Goal: Information Seeking & Learning: Learn about a topic

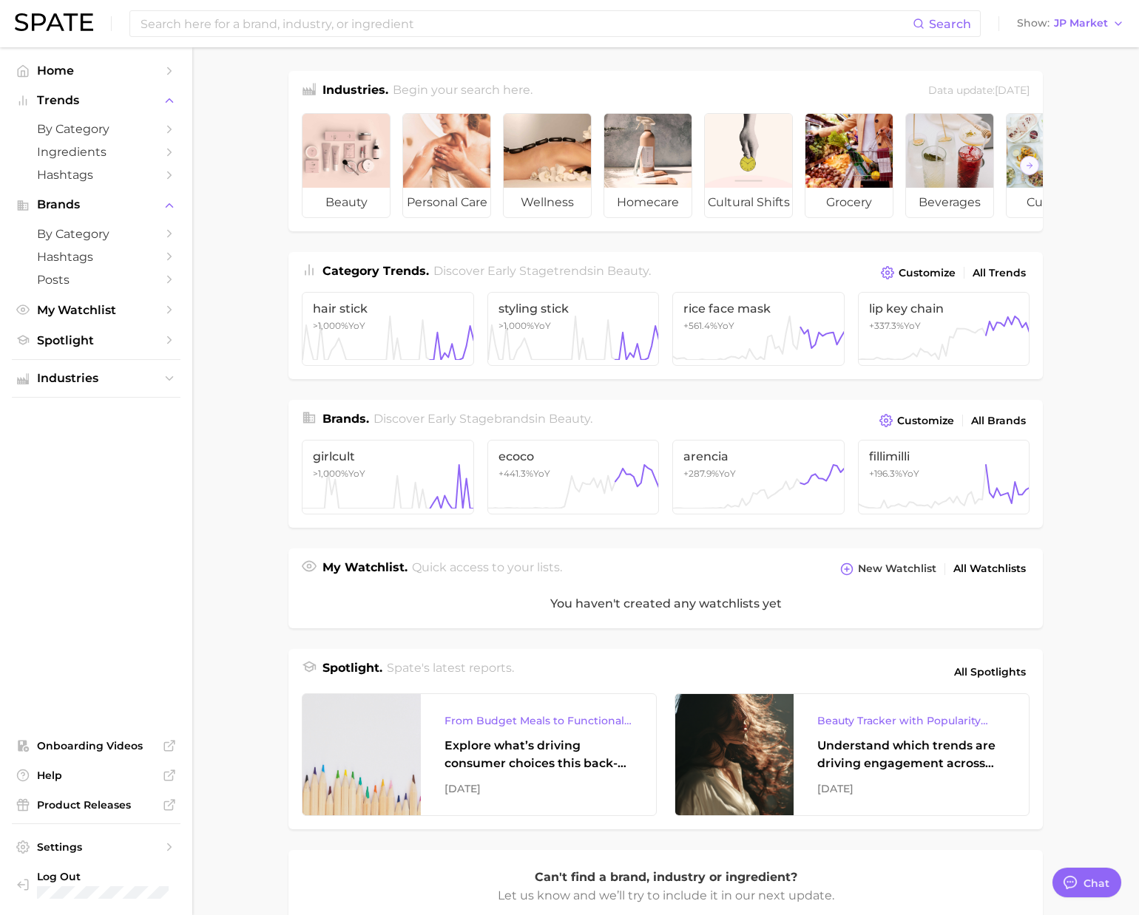
scroll to position [2423, 0]
click at [1077, 26] on span "JP Market" at bounding box center [1081, 23] width 54 height 8
click at [1062, 45] on span "[GEOGRAPHIC_DATA]" at bounding box center [1077, 47] width 115 height 13
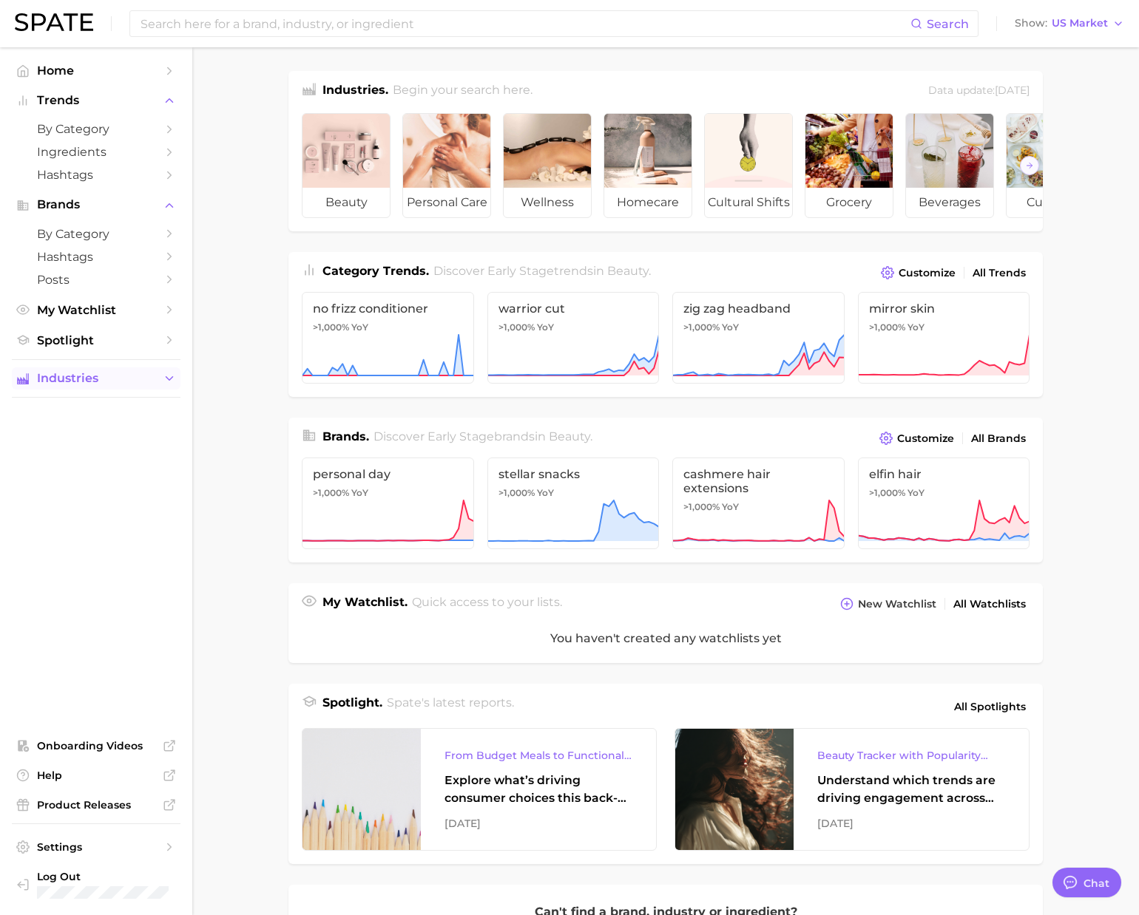
click at [68, 385] on span "Industries" at bounding box center [96, 378] width 118 height 13
click at [72, 459] on span "wellness" at bounding box center [96, 453] width 118 height 14
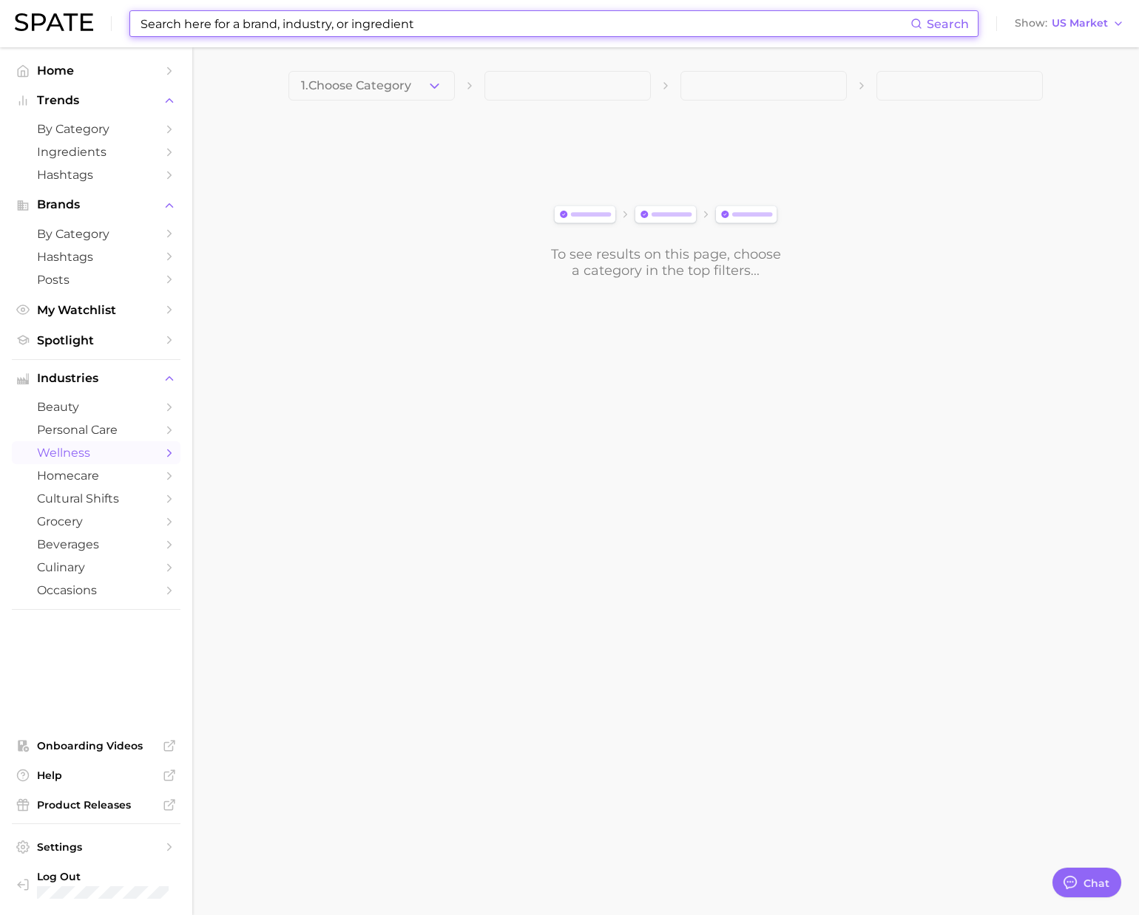
click at [199, 24] on input at bounding box center [524, 23] width 771 height 25
click at [373, 87] on span "1. Choose Category" at bounding box center [356, 85] width 110 height 13
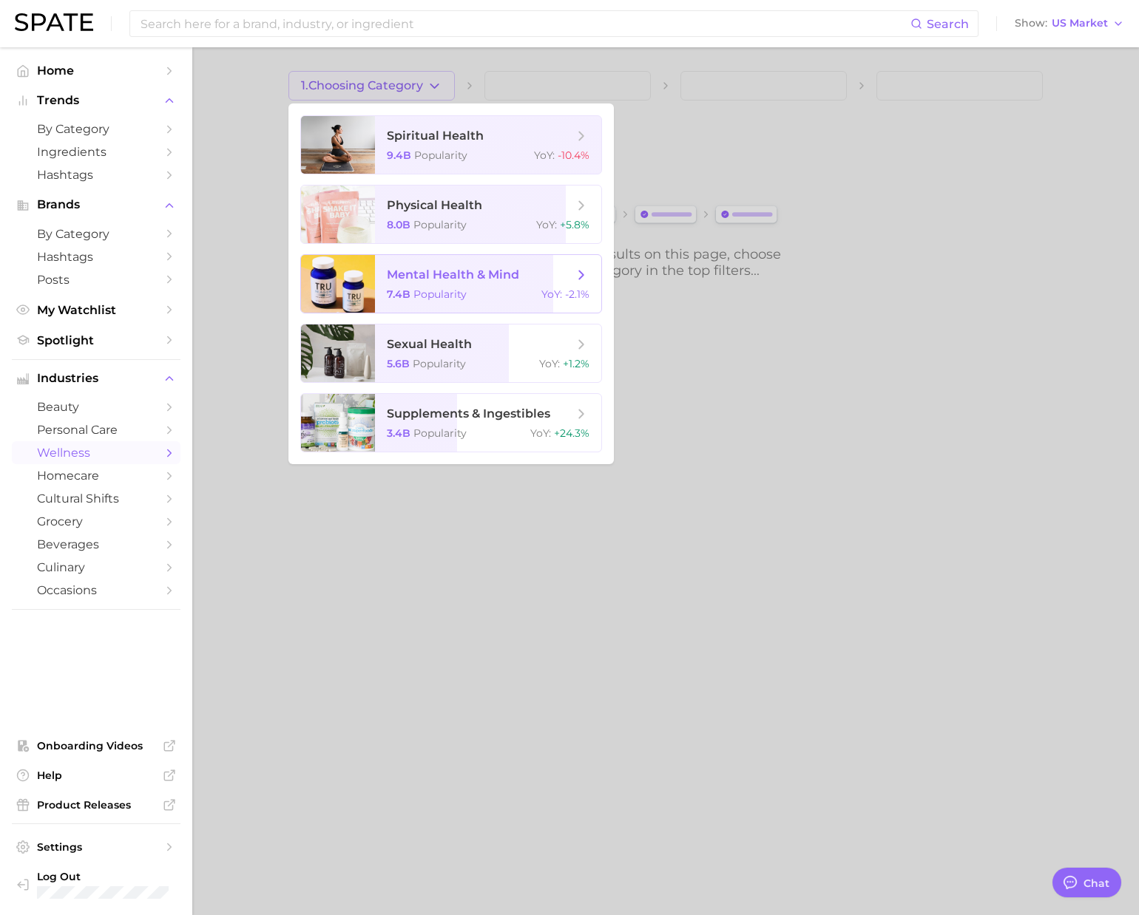
click at [459, 275] on span "mental health & mind" at bounding box center [453, 275] width 132 height 14
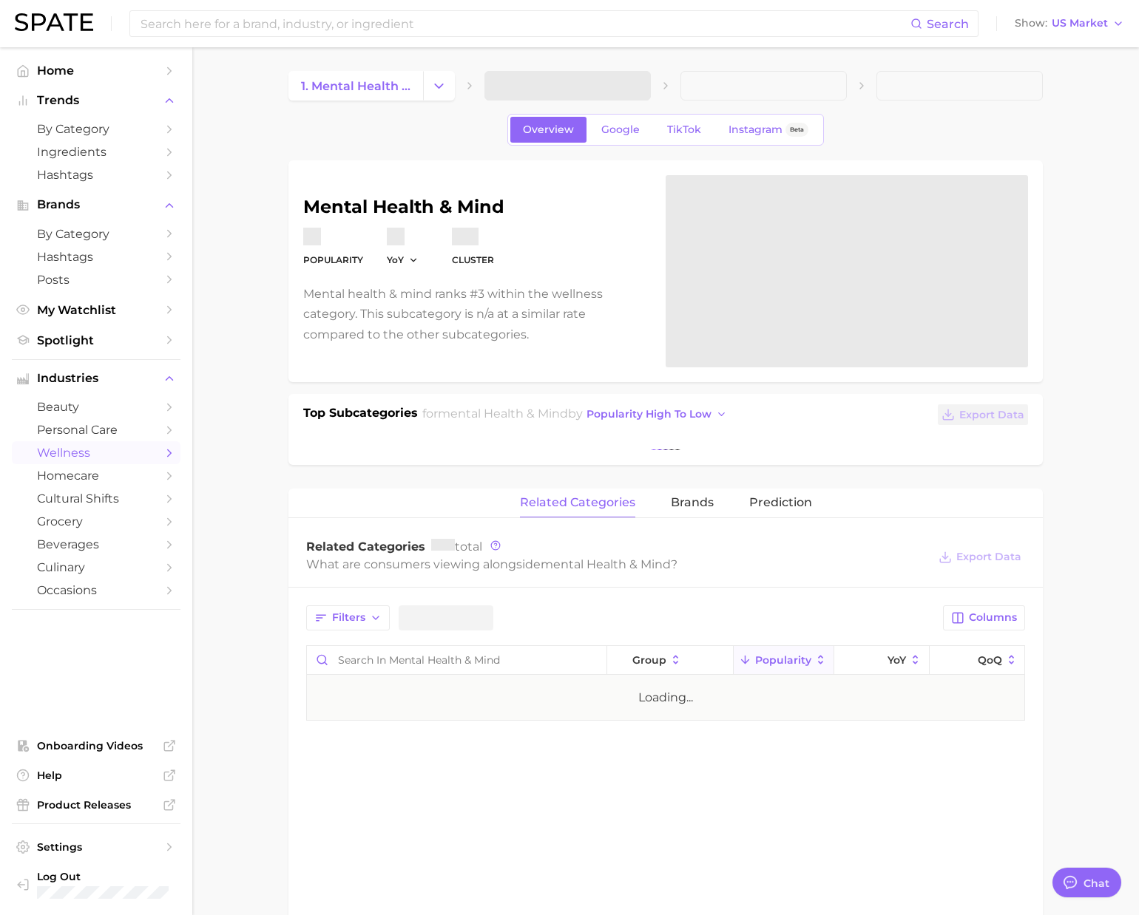
type textarea "x"
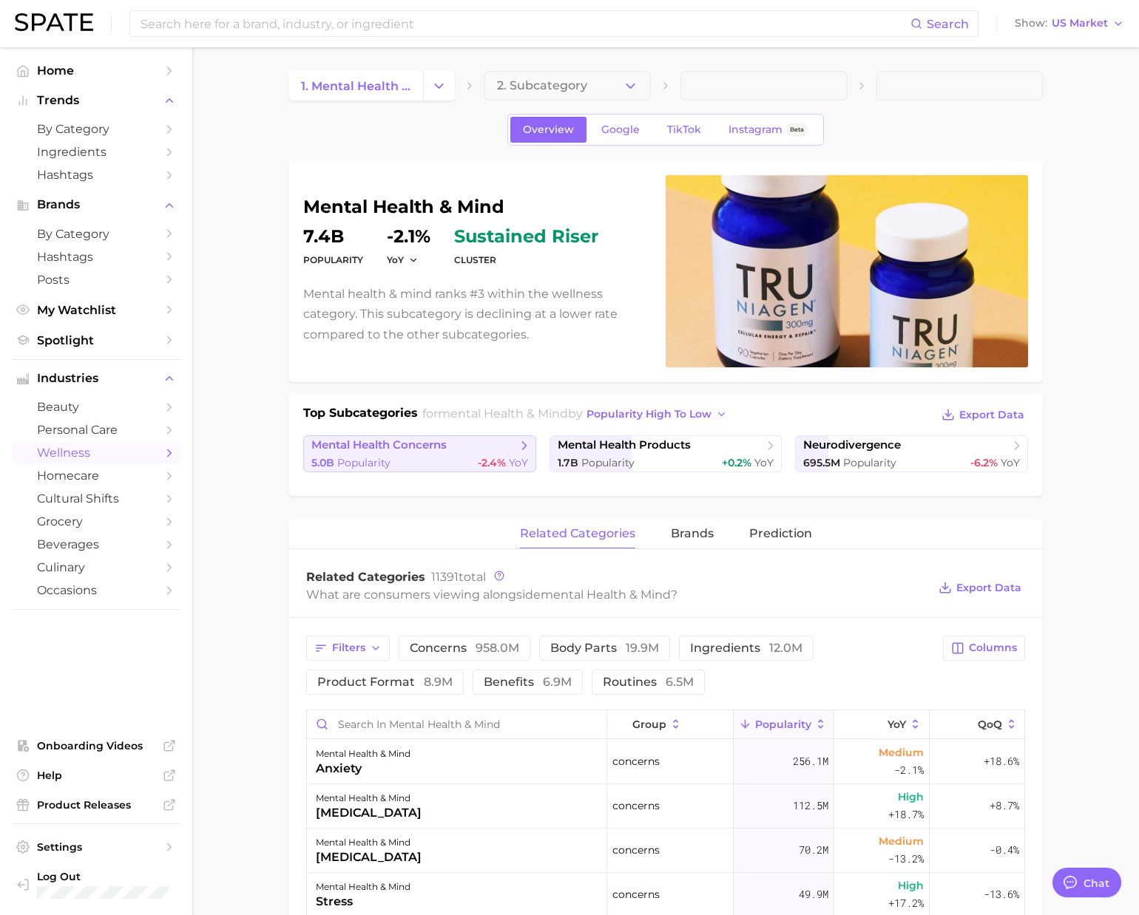
click at [456, 458] on div "5.0b Popularity -2.4% YoY" at bounding box center [419, 463] width 217 height 14
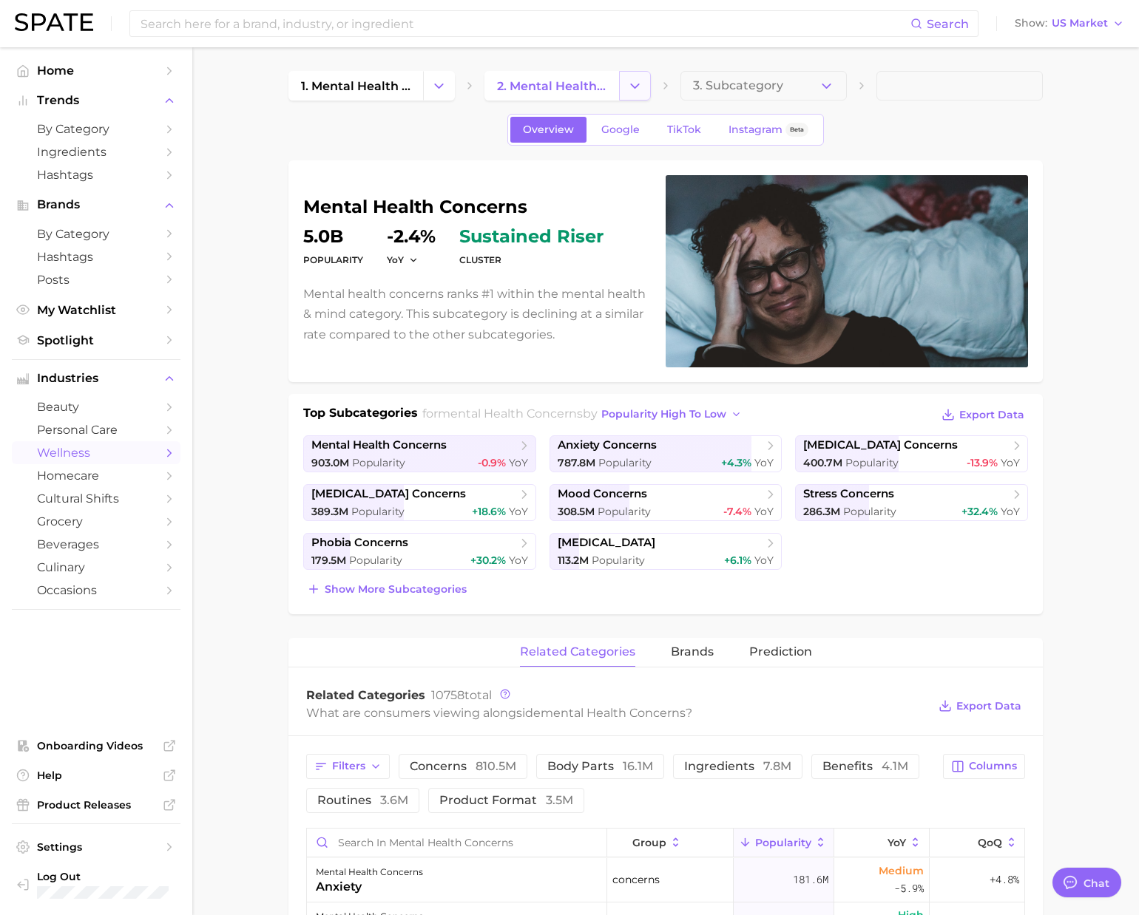
click at [627, 86] on button "Change Category" at bounding box center [635, 86] width 32 height 30
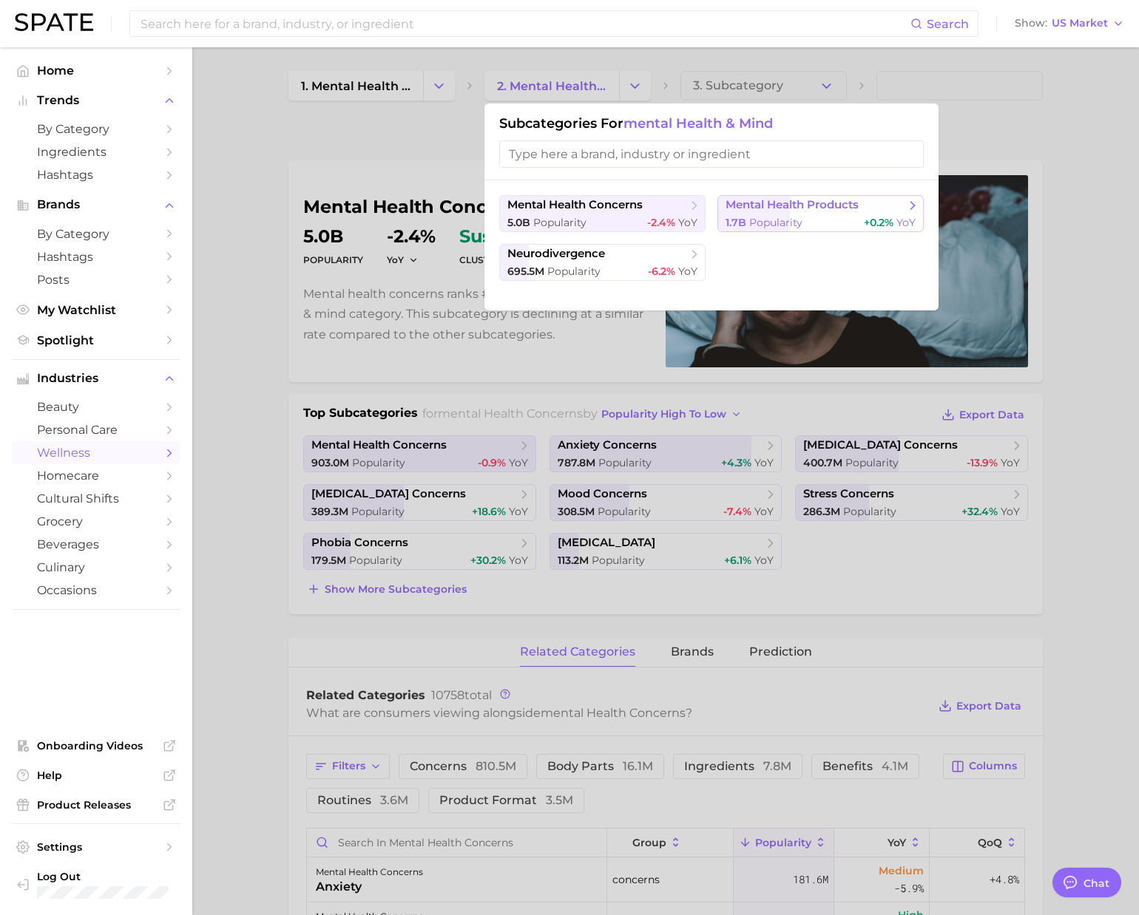
click at [776, 223] on span "Popularity" at bounding box center [775, 222] width 53 height 13
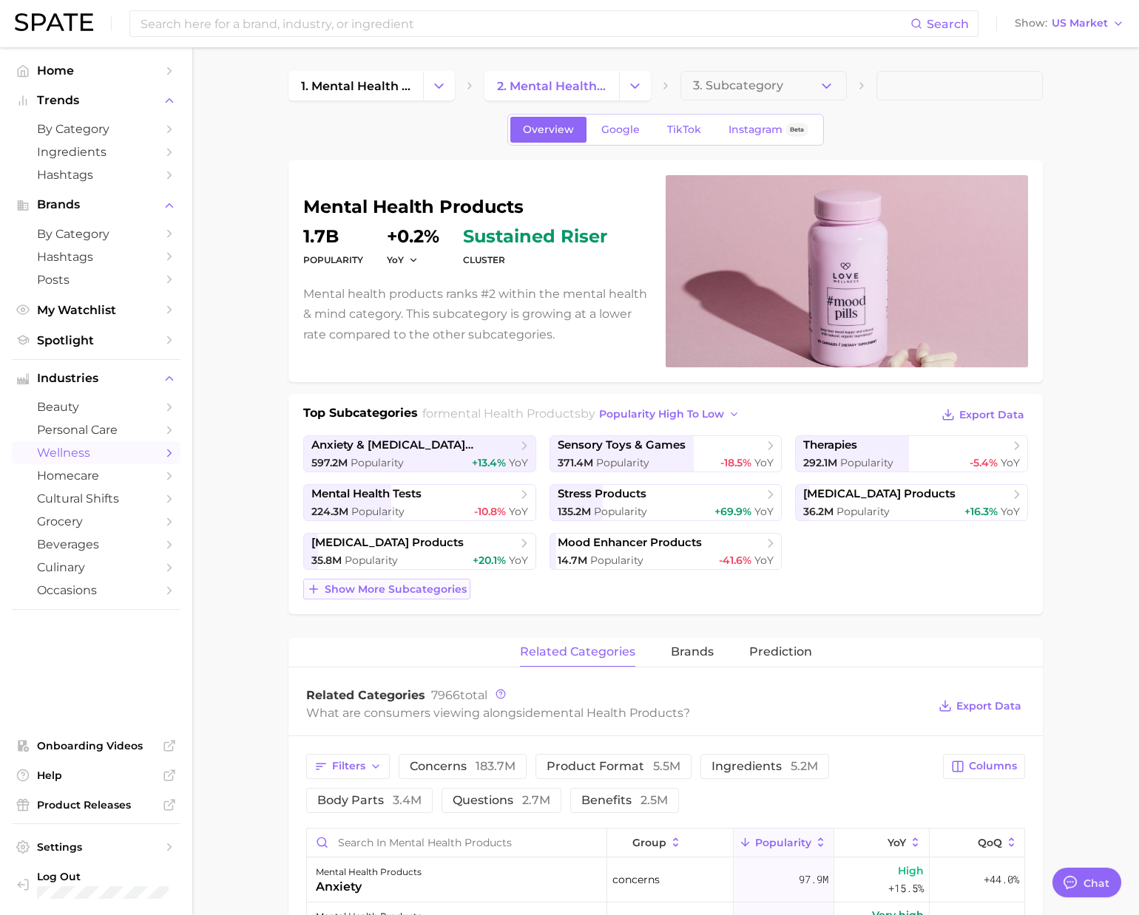
click at [455, 592] on span "Show more subcategories" at bounding box center [396, 589] width 142 height 13
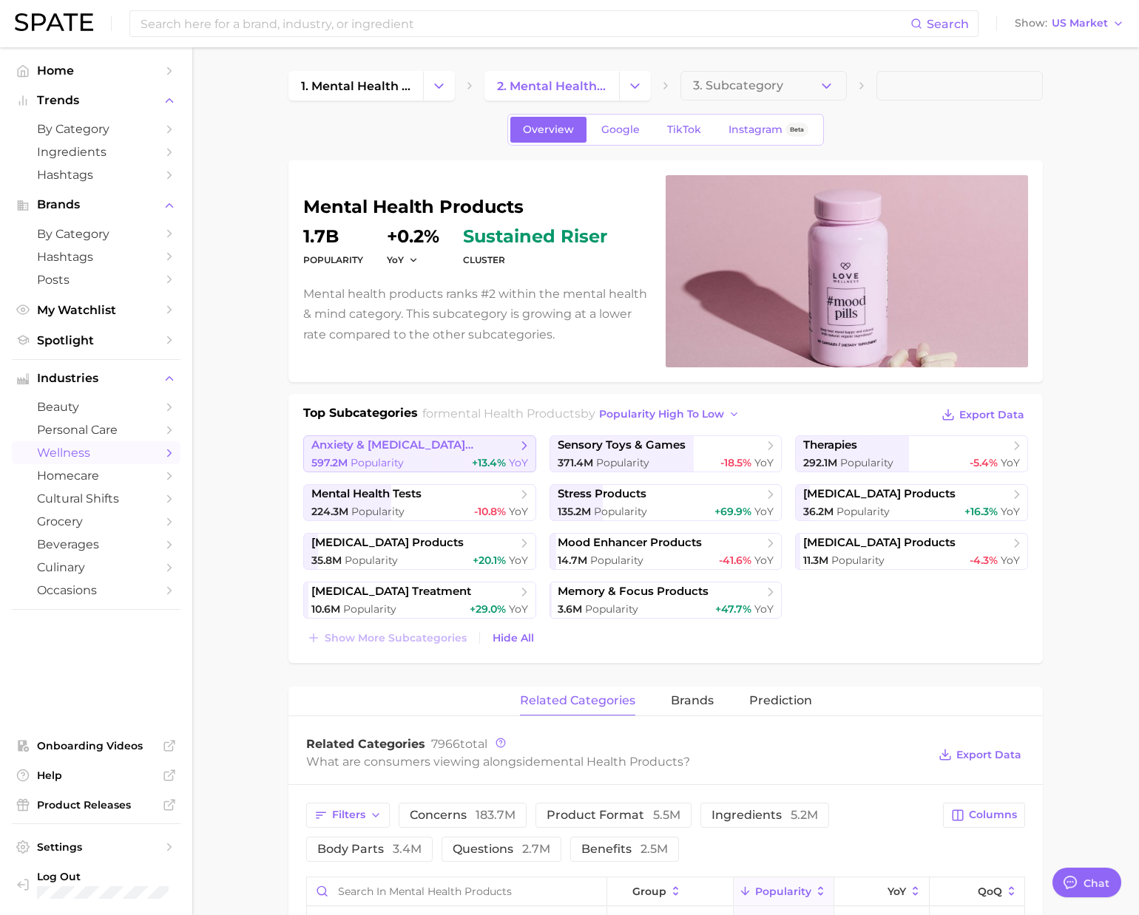
click at [468, 457] on div "597.2m Popularity +13.4% YoY" at bounding box center [419, 463] width 217 height 14
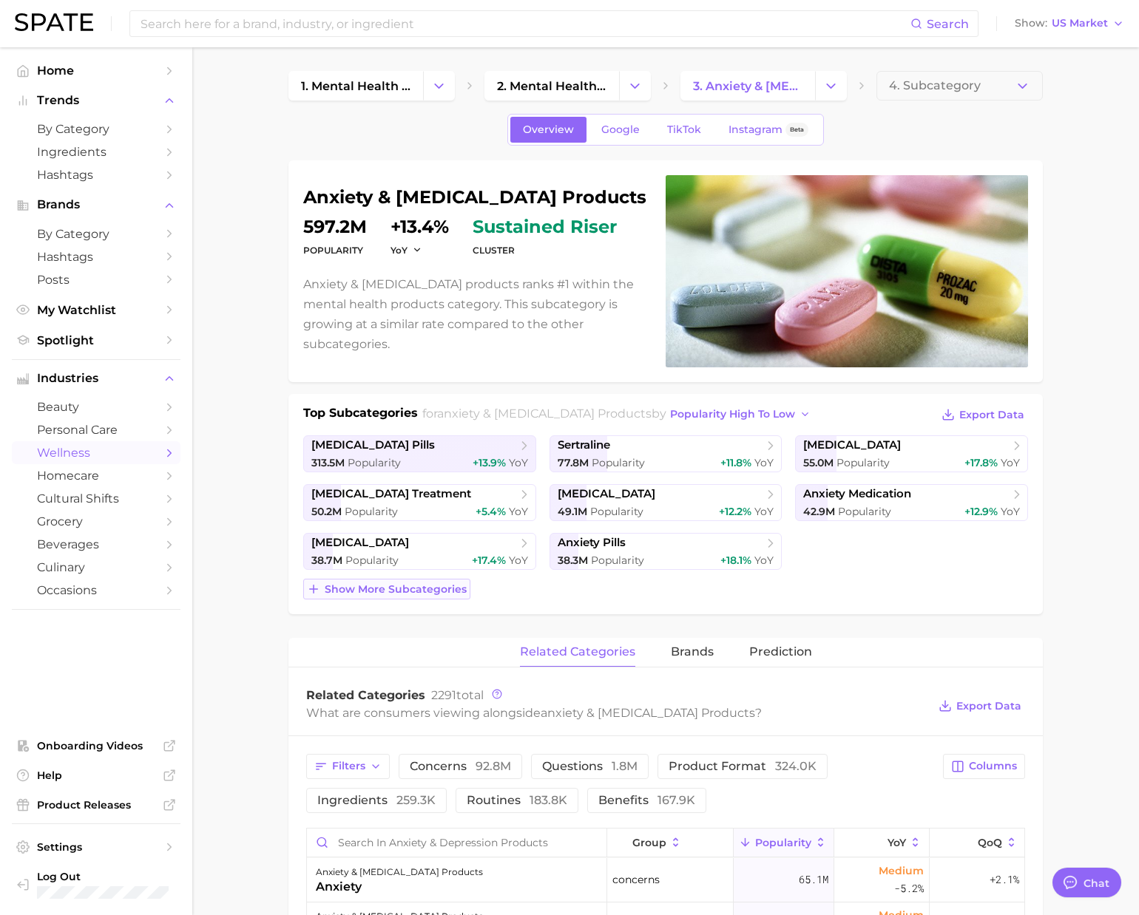
click at [444, 590] on span "Show more subcategories" at bounding box center [396, 589] width 142 height 13
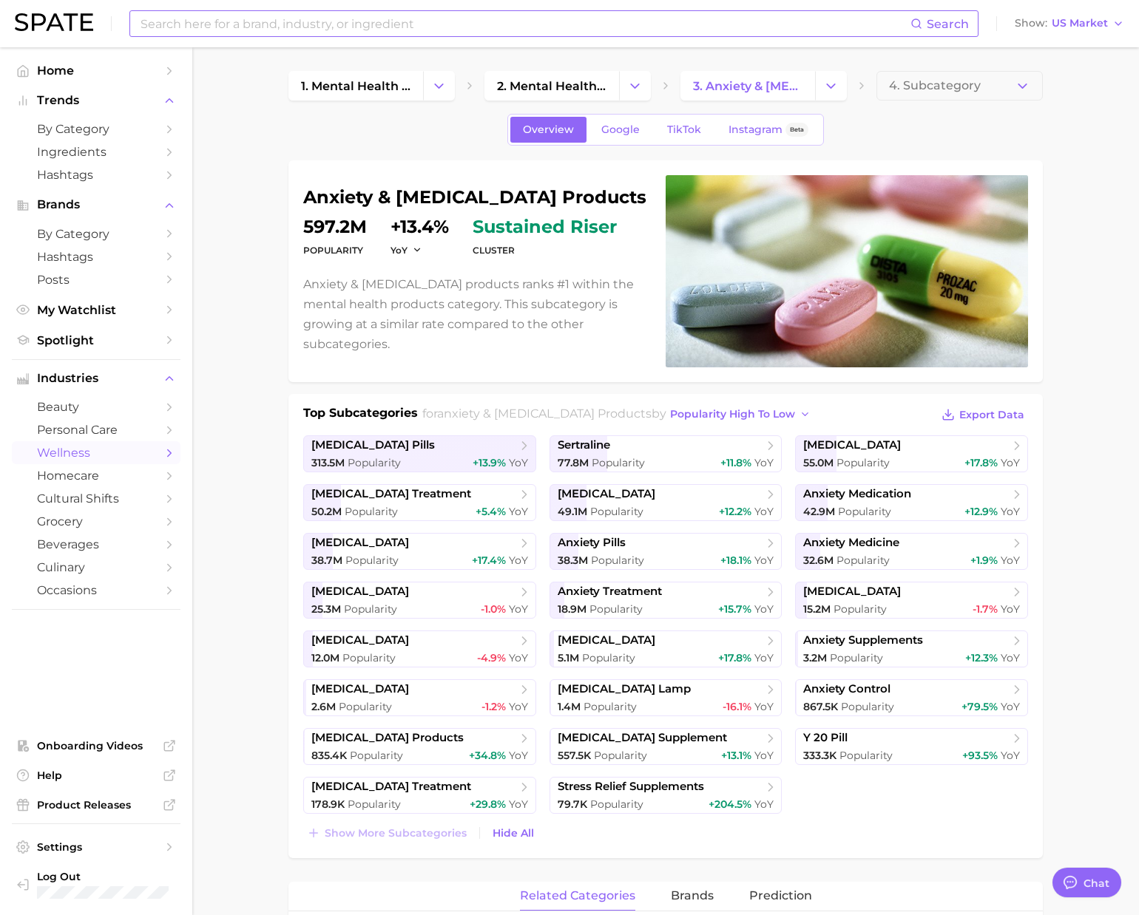
click at [285, 31] on input at bounding box center [524, 23] width 771 height 25
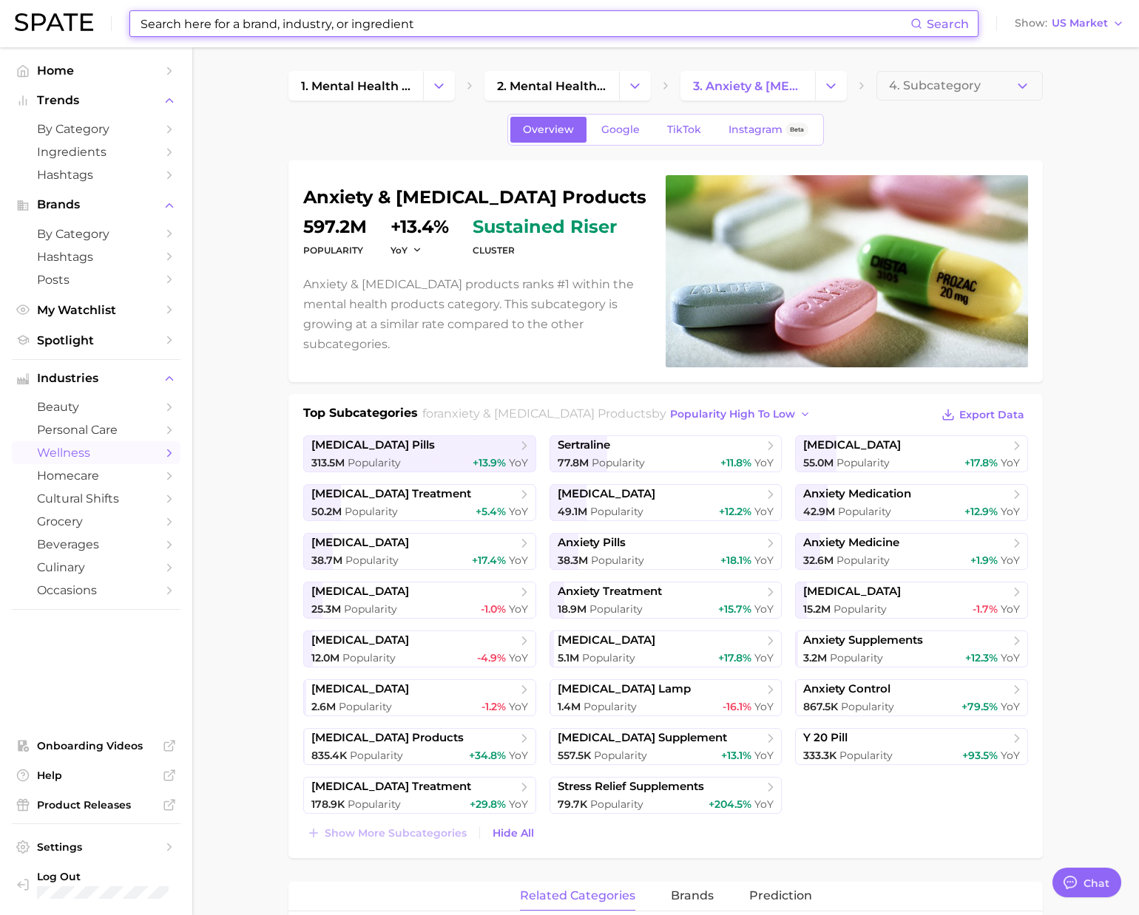
paste input "[MEDICAL_DATA]"
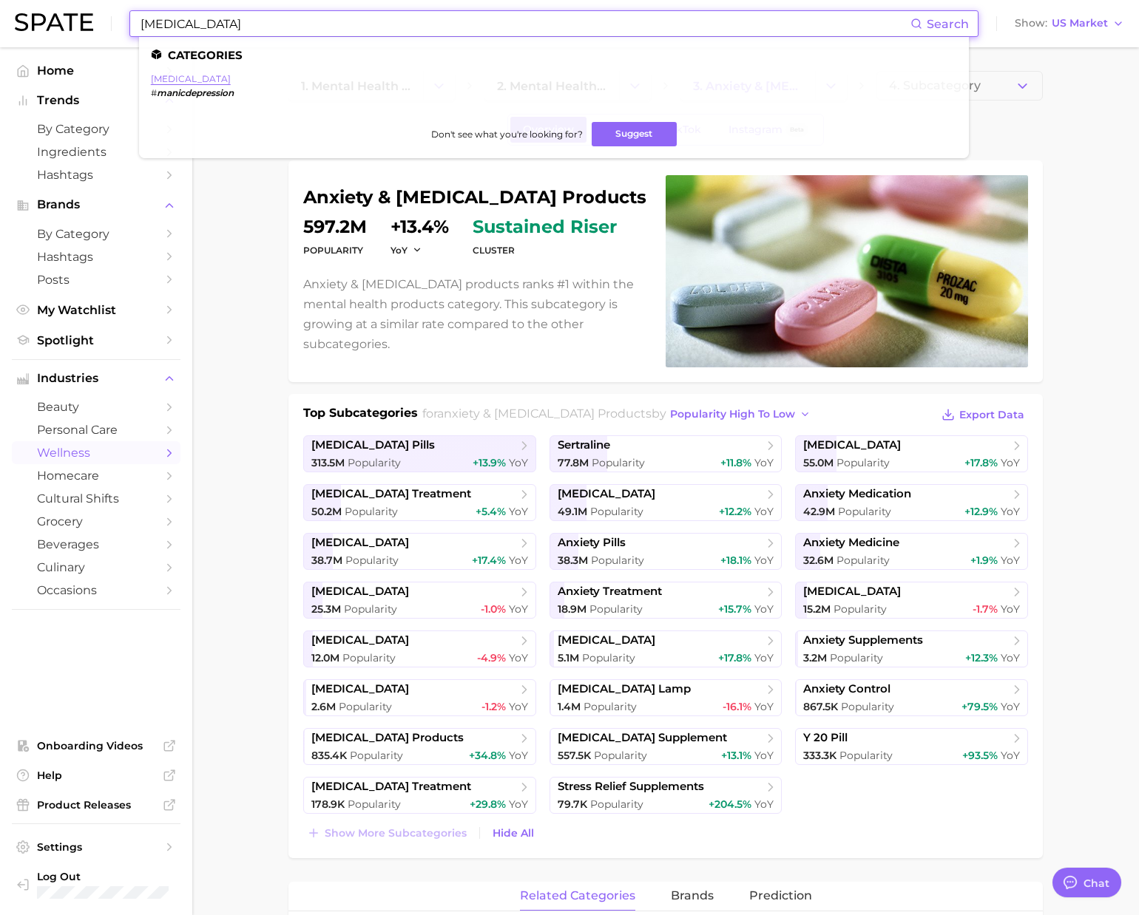
type input "[MEDICAL_DATA]"
click at [212, 74] on link "[MEDICAL_DATA]" at bounding box center [191, 78] width 80 height 11
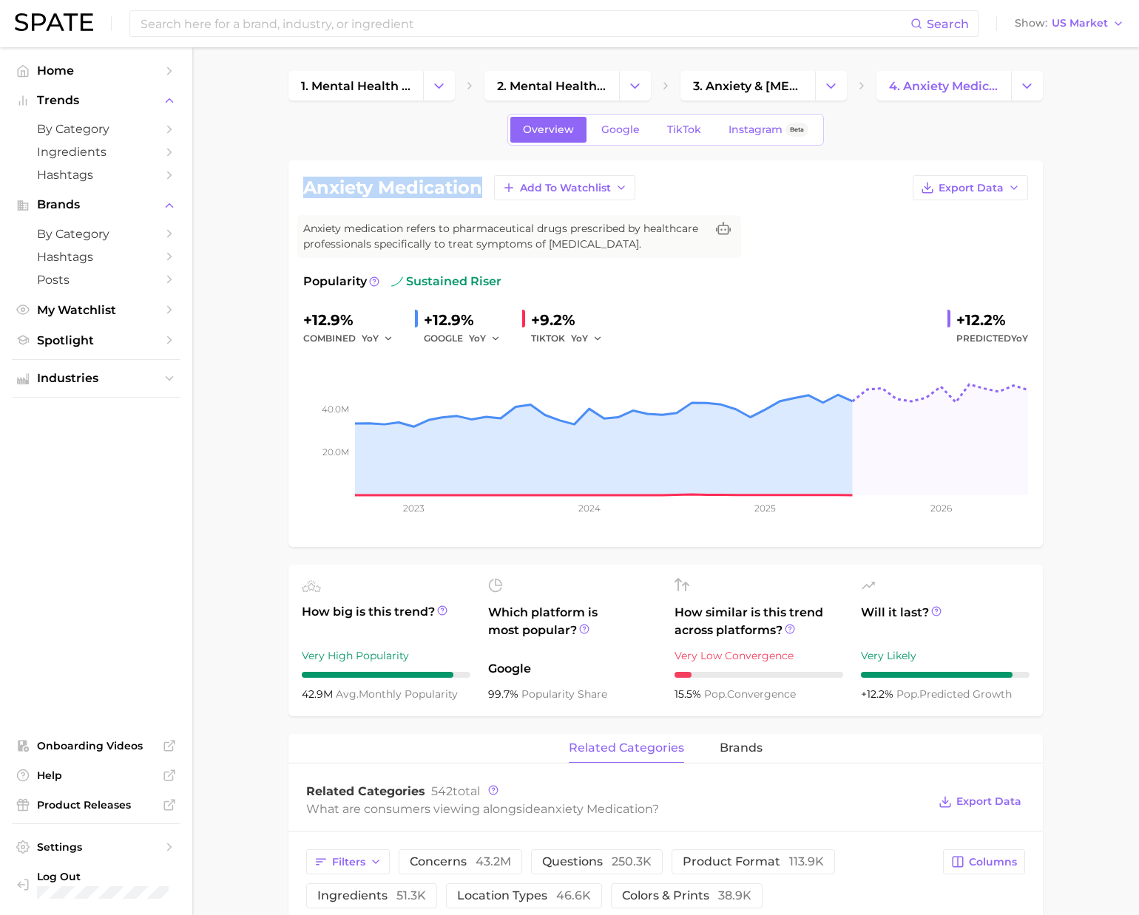
drag, startPoint x: 478, startPoint y: 187, endPoint x: 305, endPoint y: 191, distance: 173.1
click at [304, 191] on div "anxiety medication Add to Watchlist Export Data" at bounding box center [665, 187] width 725 height 25
copy h1 "anxiety medication"
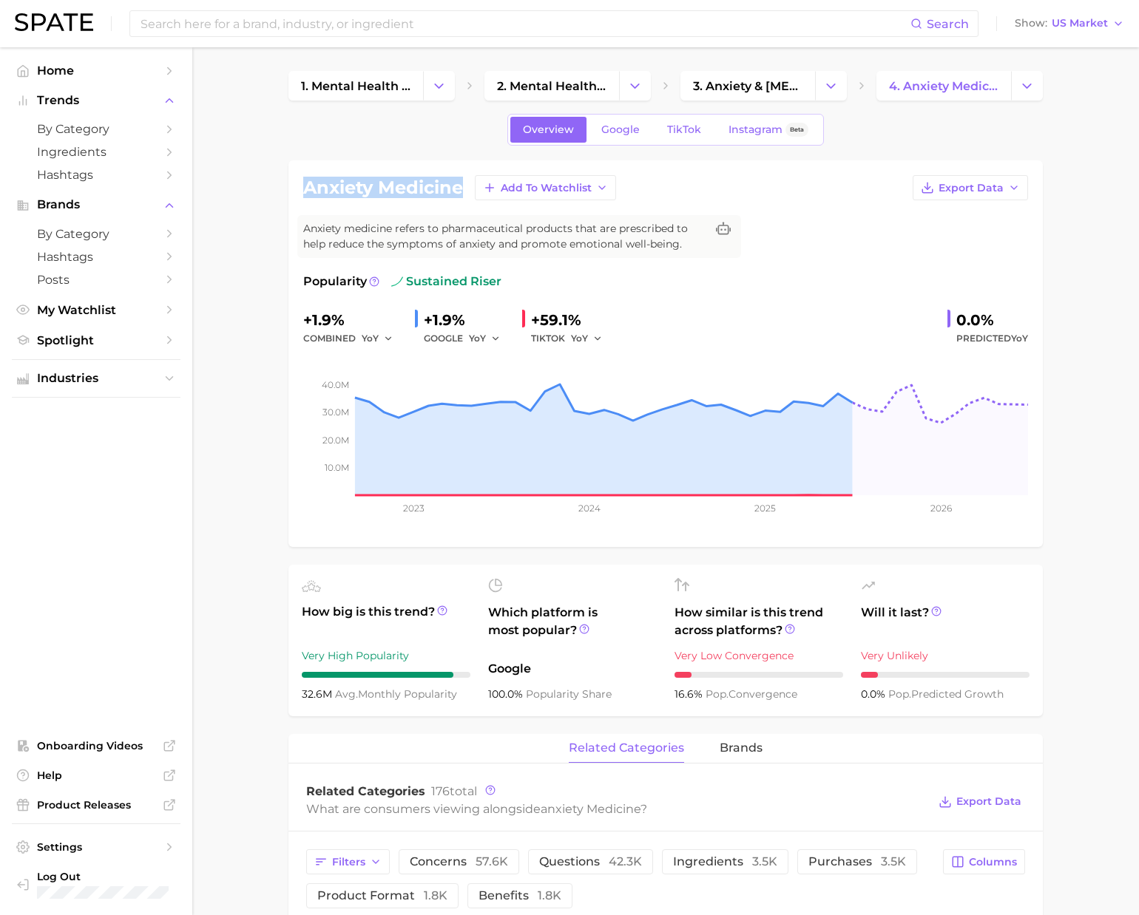
drag, startPoint x: 305, startPoint y: 189, endPoint x: 463, endPoint y: 191, distance: 158.2
click at [463, 191] on h1 "anxiety medicine" at bounding box center [383, 188] width 160 height 18
copy h1 "anxiety medicine"
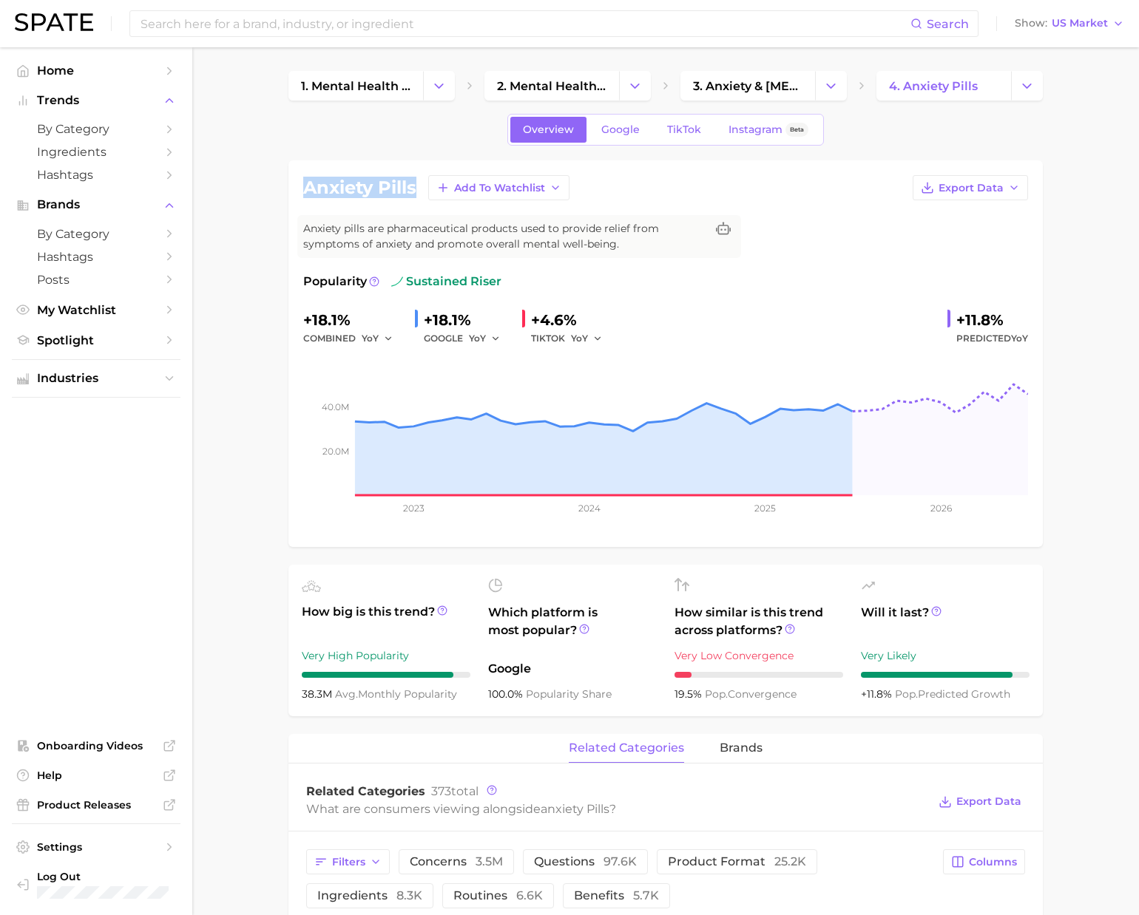
drag, startPoint x: 413, startPoint y: 188, endPoint x: 305, endPoint y: 186, distance: 107.9
click at [305, 186] on h1 "anxiety pills" at bounding box center [359, 188] width 113 height 18
copy h1 "anxiety pills"
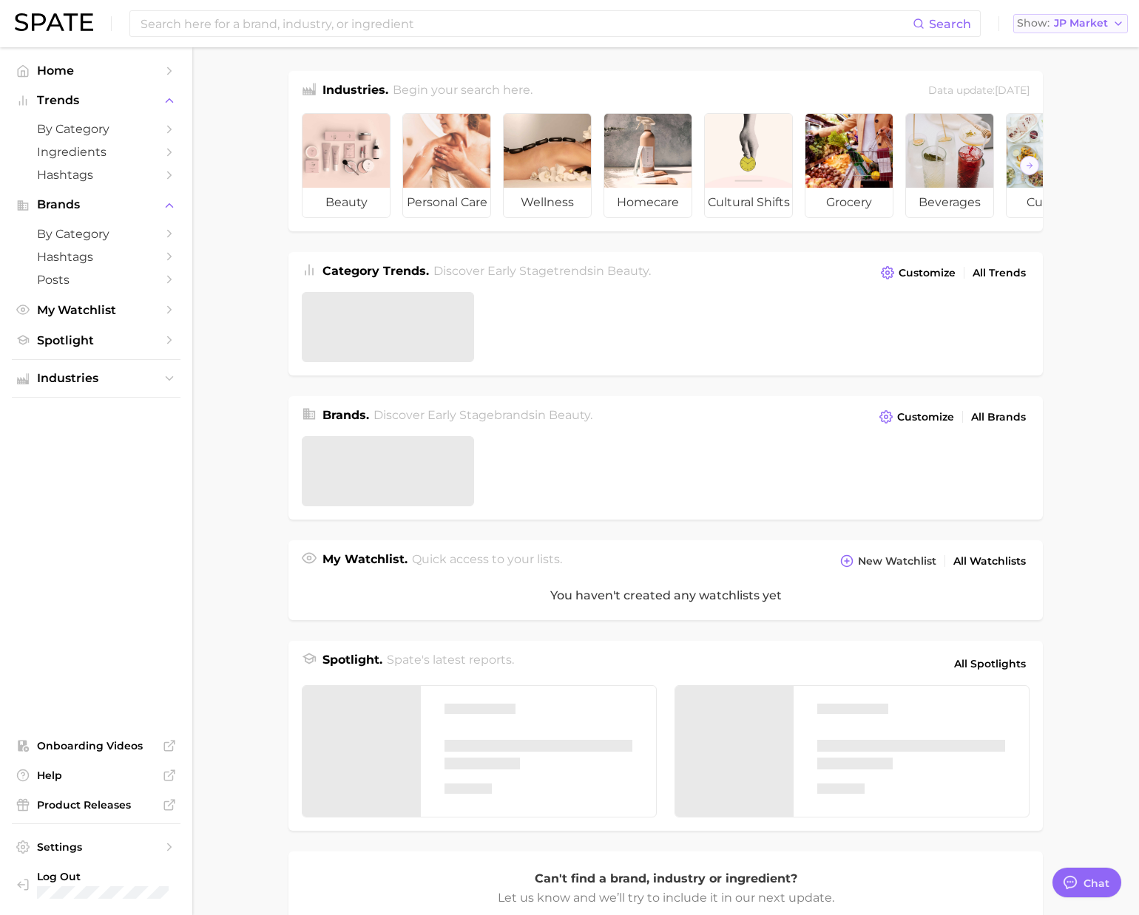
type textarea "x"
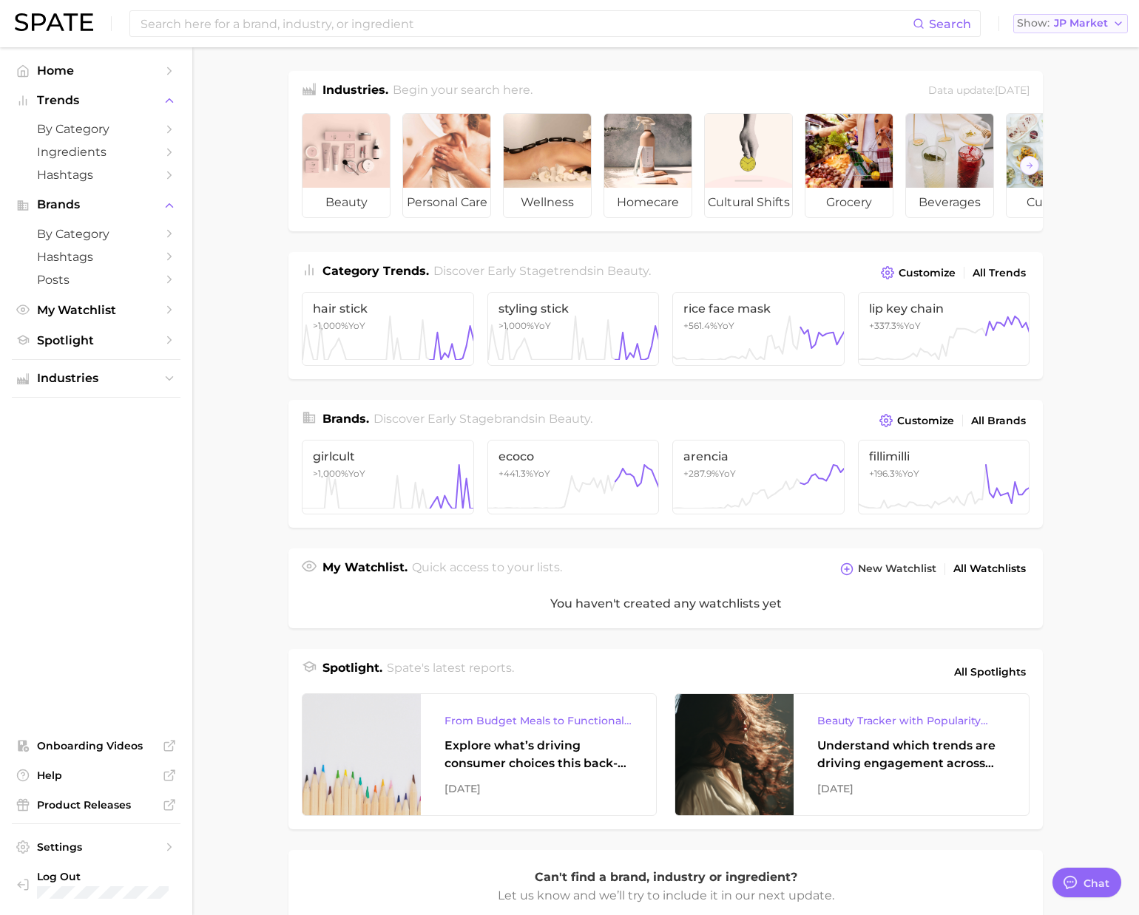
click at [1077, 27] on span "JP Market" at bounding box center [1081, 23] width 54 height 8
click at [1068, 44] on span "[GEOGRAPHIC_DATA]" at bounding box center [1077, 47] width 115 height 13
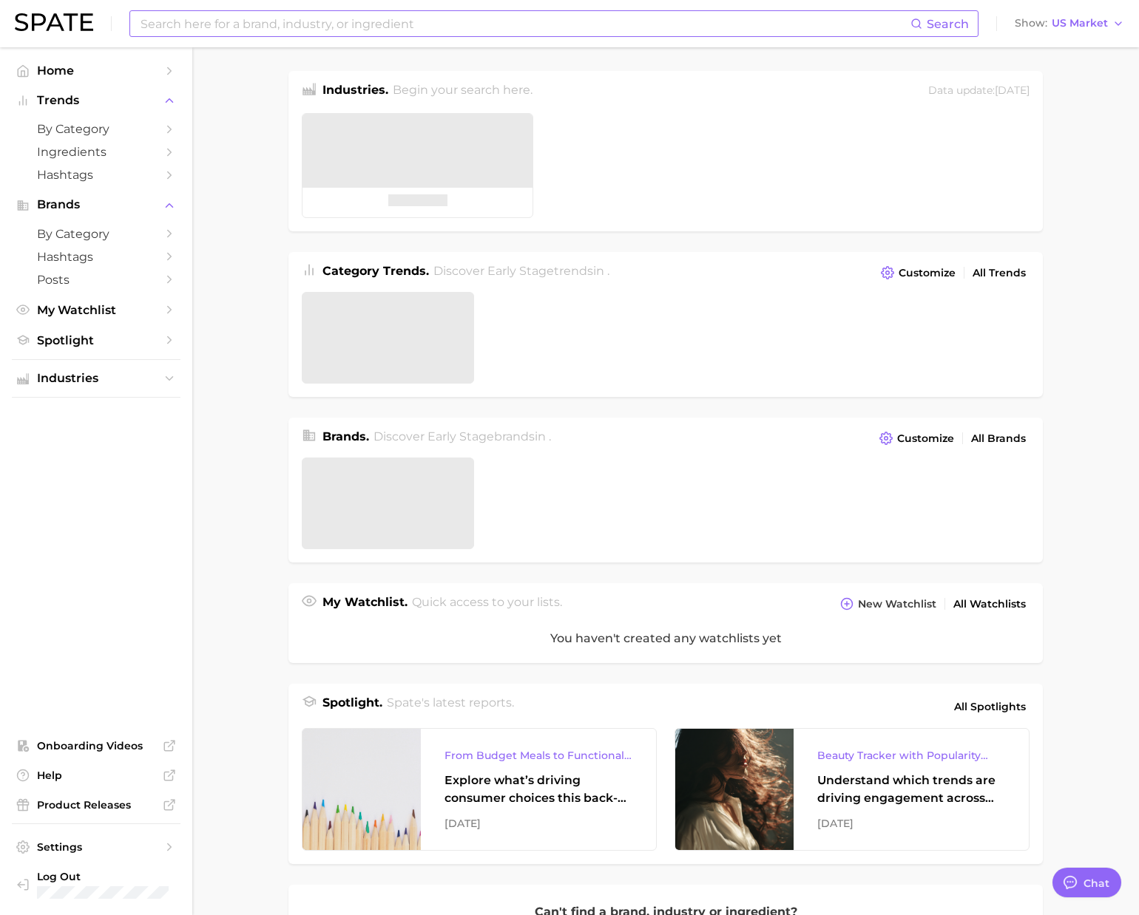
scroll to position [2423, 0]
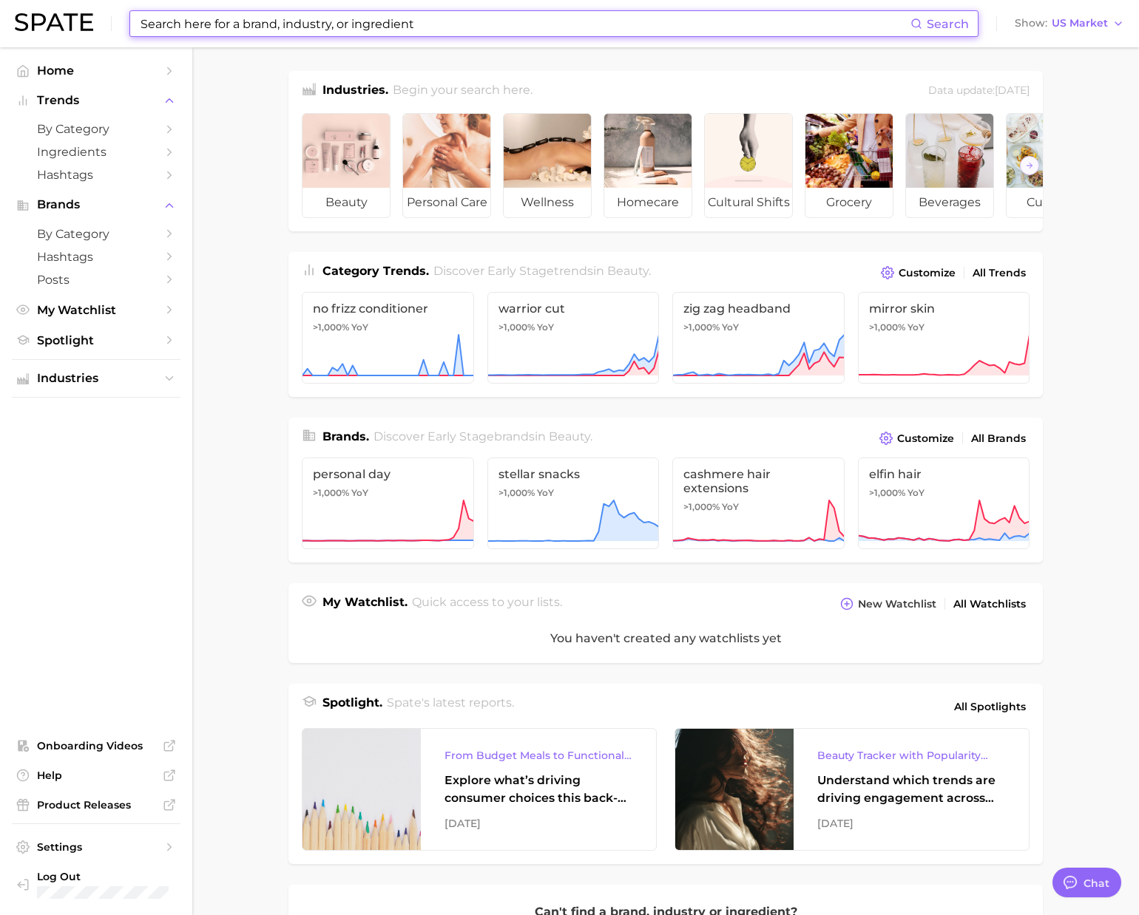
click at [727, 28] on input at bounding box center [524, 23] width 771 height 25
paste input "[MEDICAL_DATA]"
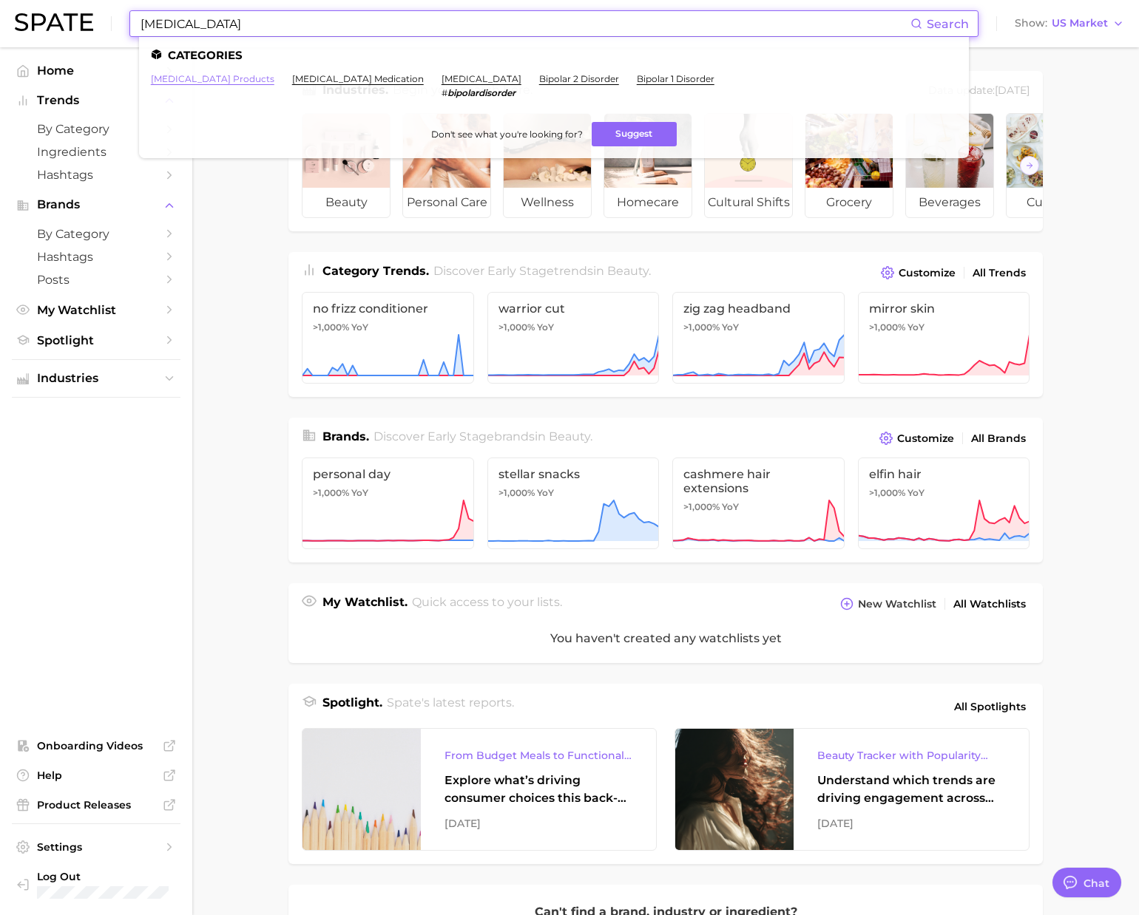
type input "[MEDICAL_DATA]"
click at [475, 86] on li "[MEDICAL_DATA] # bipolardisorder" at bounding box center [481, 85] width 80 height 25
click at [476, 83] on link "[MEDICAL_DATA]" at bounding box center [481, 78] width 80 height 11
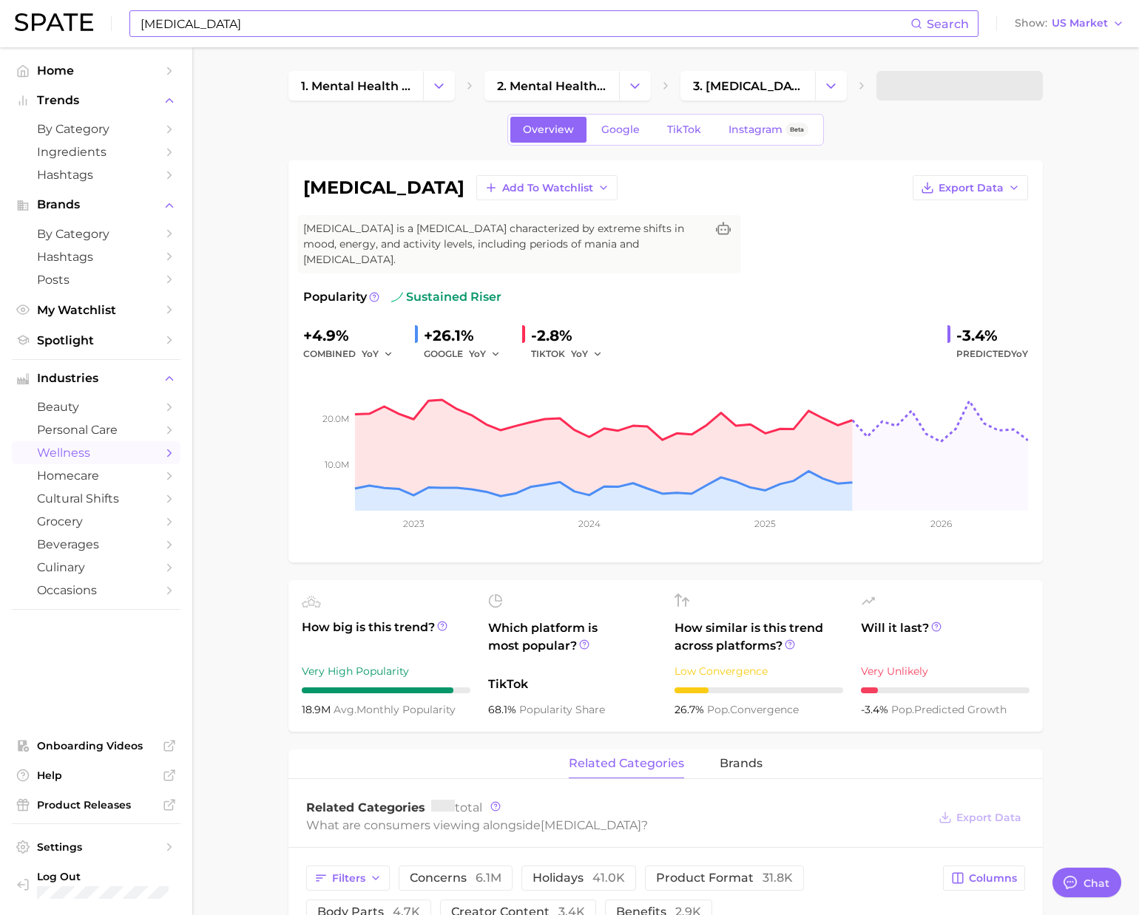
click at [336, 27] on input "[MEDICAL_DATA]" at bounding box center [524, 23] width 771 height 25
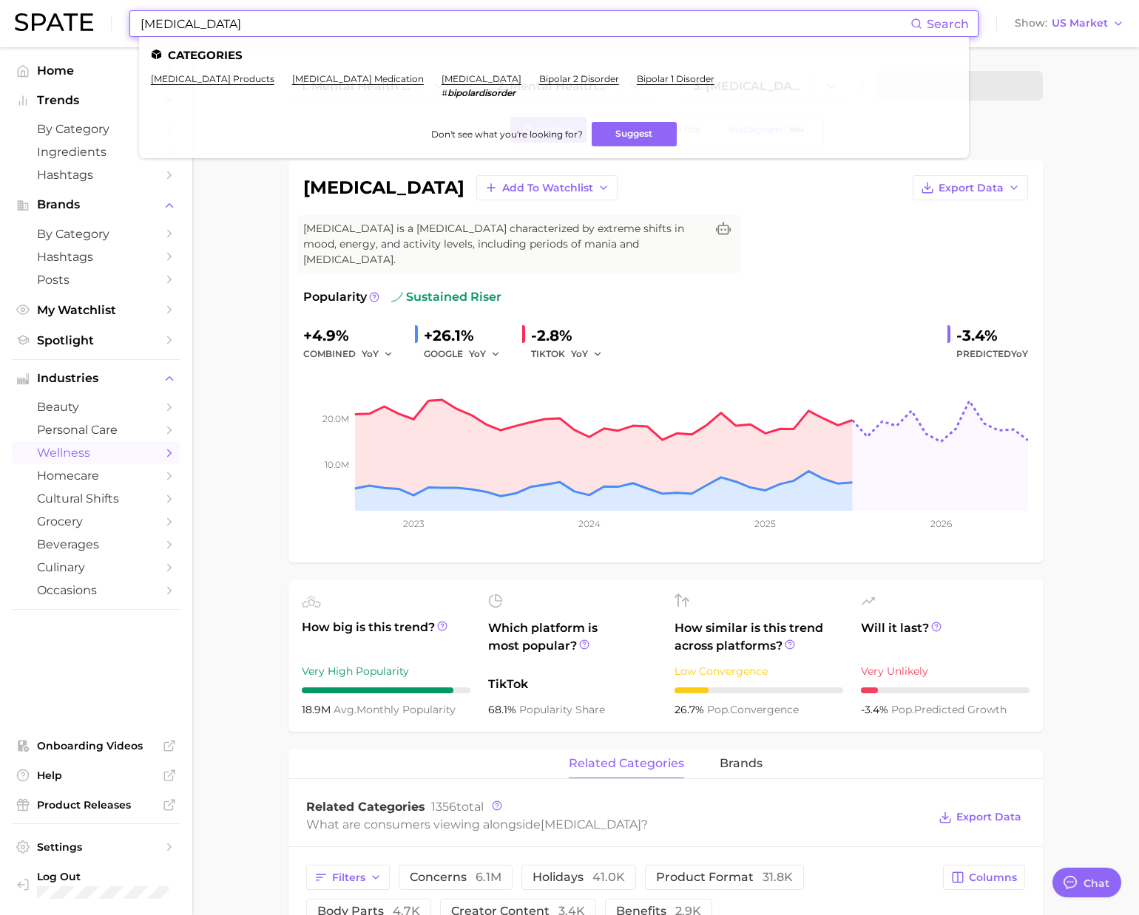
type textarea "x"
